Goal: Navigation & Orientation: Find specific page/section

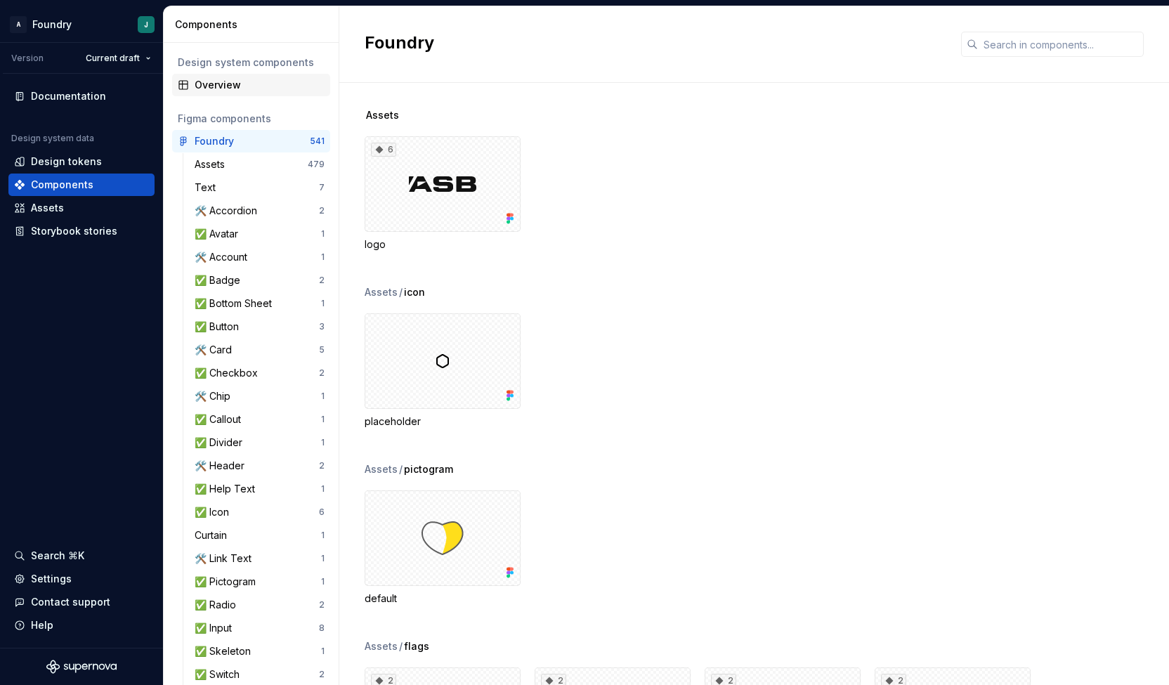
click at [230, 78] on div "Overview" at bounding box center [260, 85] width 130 height 14
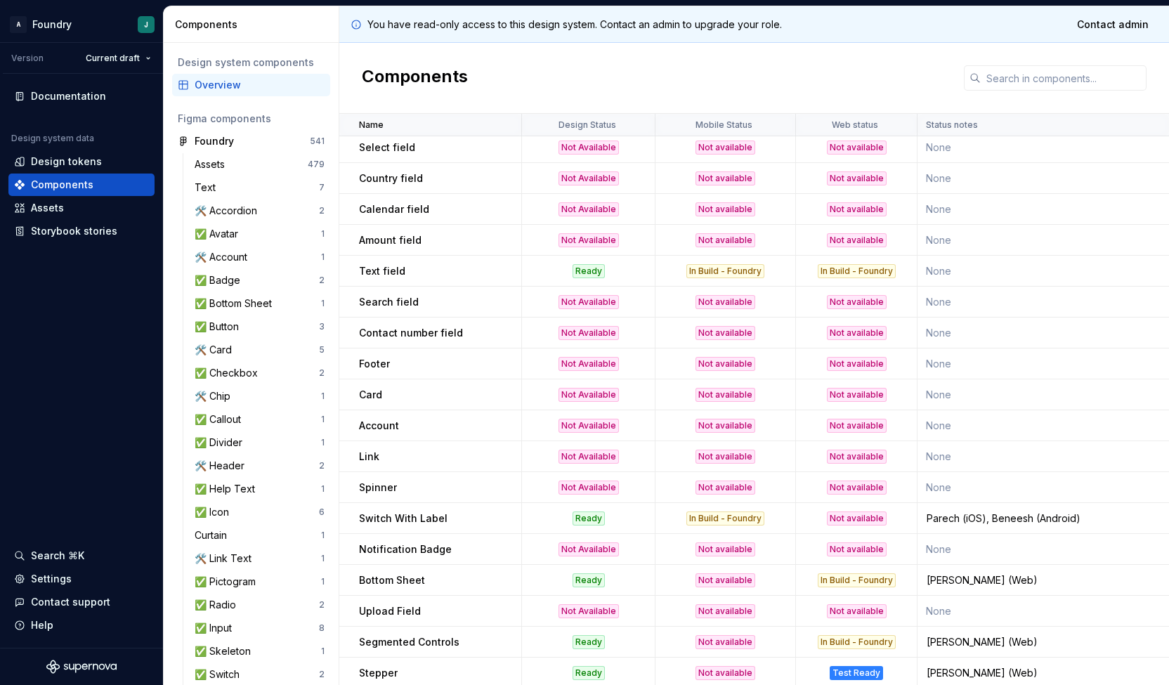
scroll to position [1127, 0]
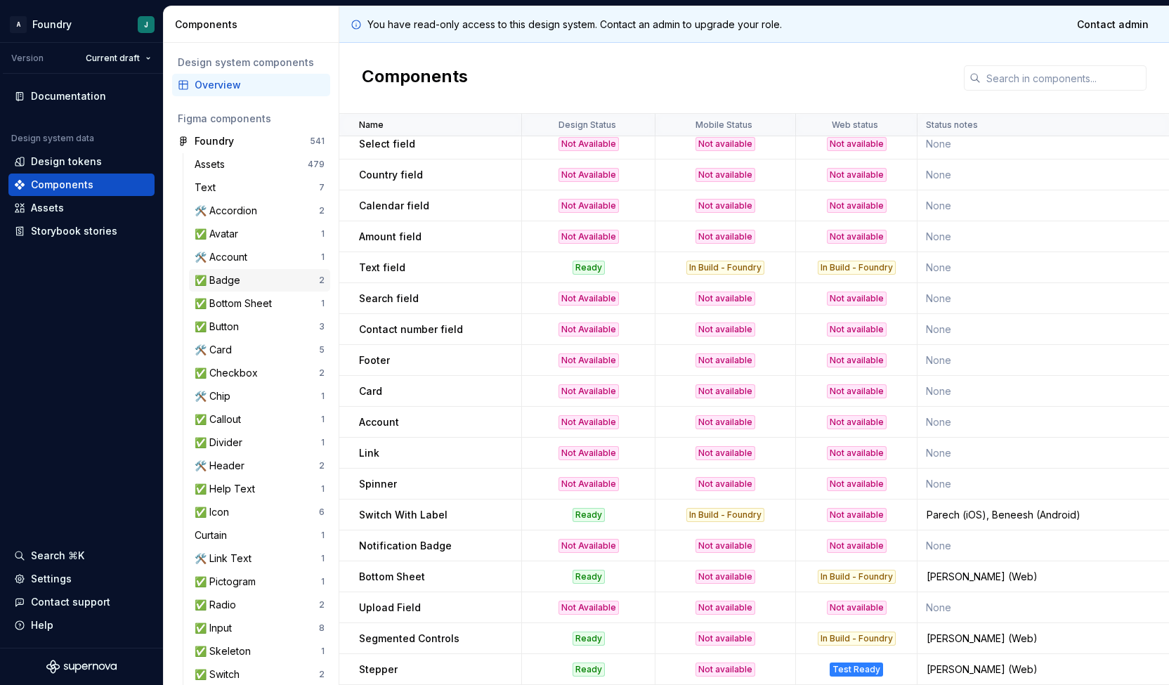
click at [253, 278] on div "✅ Badge" at bounding box center [257, 280] width 124 height 14
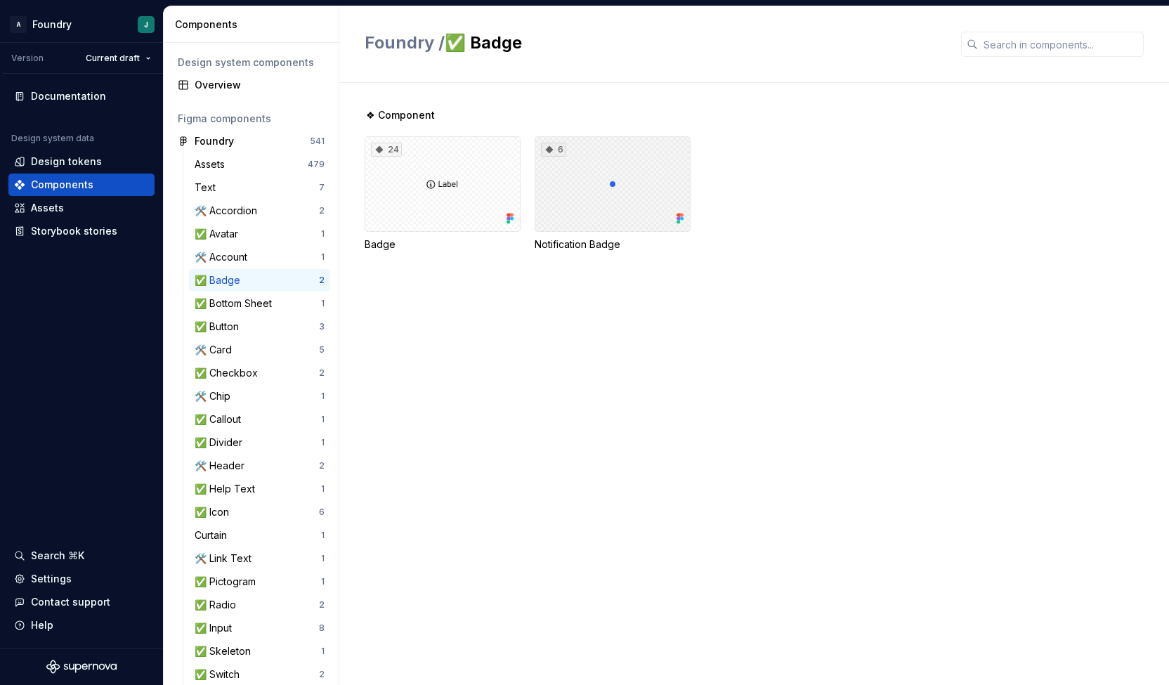
click at [612, 203] on div "6" at bounding box center [613, 184] width 156 height 96
